Goal: Find contact information: Find contact information

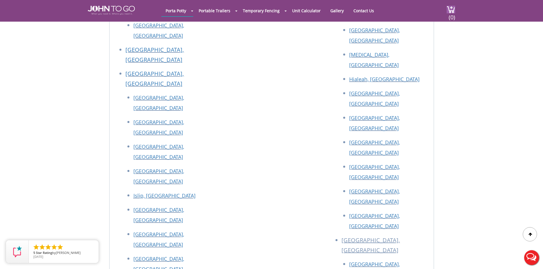
scroll to position [3858, 0]
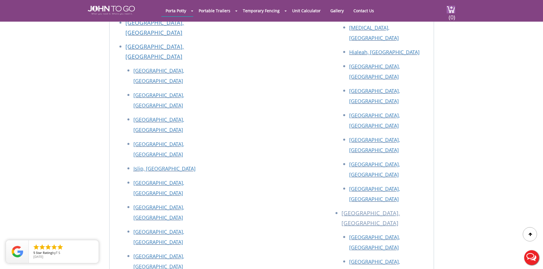
drag, startPoint x: 106, startPoint y: 94, endPoint x: 150, endPoint y: 99, distance: 43.9
drag, startPoint x: 196, startPoint y: 107, endPoint x: 101, endPoint y: 92, distance: 96.3
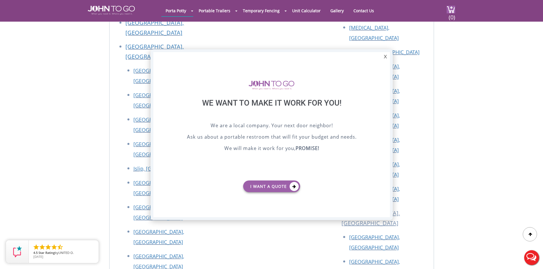
scroll to position [0, 0]
click at [384, 56] on div "X" at bounding box center [385, 57] width 9 height 10
